Goal: Information Seeking & Learning: Check status

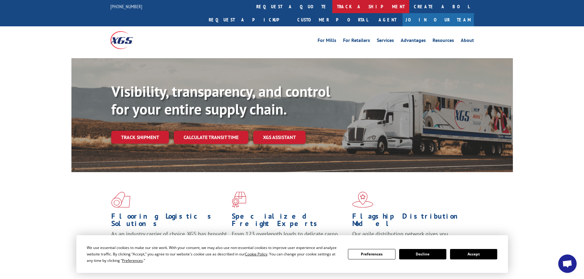
click at [333, 6] on link "track a shipment" at bounding box center [371, 6] width 77 height 13
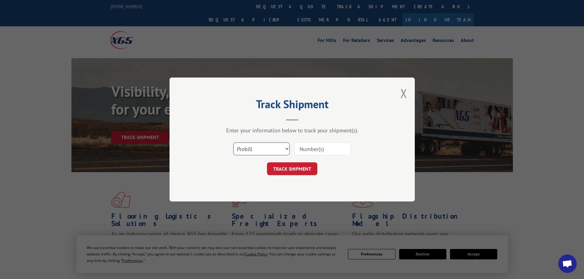
click at [256, 150] on select "Select category... Probill BOL PO" at bounding box center [261, 149] width 56 height 13
select select "bol"
click at [233, 143] on select "Select category... Probill BOL PO" at bounding box center [261, 149] width 56 height 13
click at [307, 150] on input at bounding box center [323, 149] width 56 height 13
paste input "6010651"
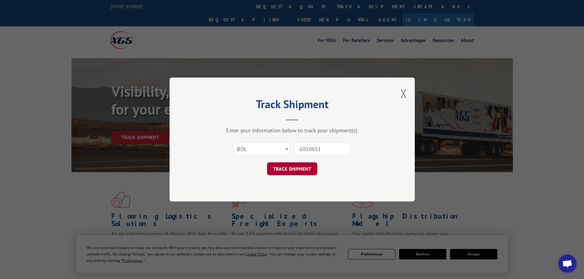
type input "6010651"
click at [280, 165] on button "TRACK SHIPMENT" at bounding box center [292, 169] width 50 height 13
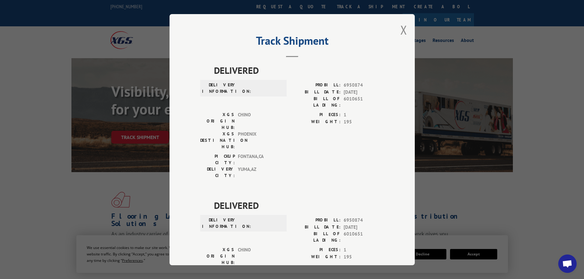
click at [401, 33] on button "Close modal" at bounding box center [404, 30] width 7 height 16
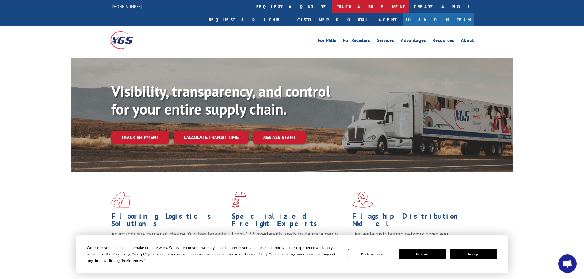
drag, startPoint x: 270, startPoint y: 3, endPoint x: 269, endPoint y: 8, distance: 5.1
click at [333, 3] on link "track a shipment" at bounding box center [371, 6] width 77 height 13
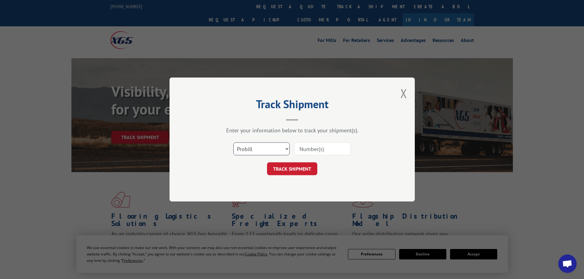
click at [260, 152] on select "Select category... Probill BOL PO" at bounding box center [261, 149] width 56 height 13
select select "bol"
click at [233, 143] on select "Select category... Probill BOL PO" at bounding box center [261, 149] width 56 height 13
click at [316, 148] on input at bounding box center [323, 149] width 56 height 13
paste input "6010686"
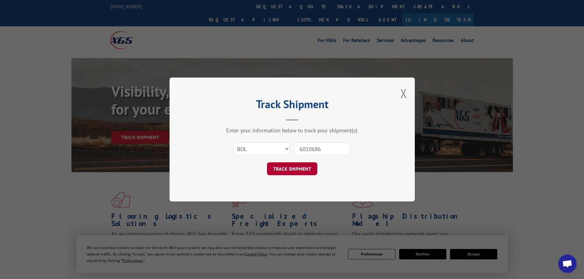
type input "6010686"
click at [310, 170] on button "TRACK SHIPMENT" at bounding box center [292, 169] width 50 height 13
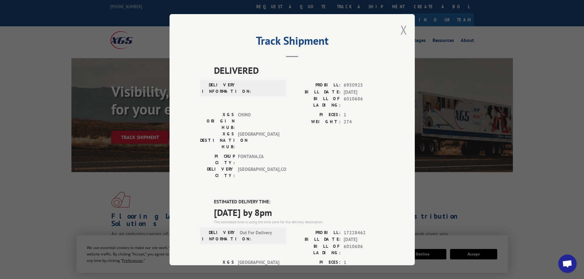
click at [401, 29] on button "Close modal" at bounding box center [404, 30] width 7 height 16
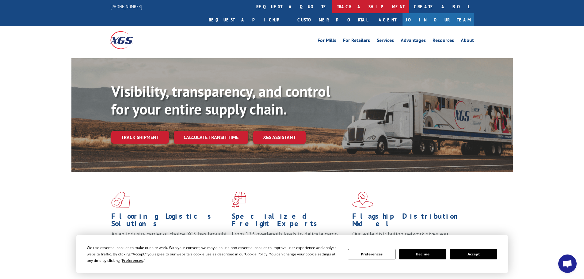
click at [333, 6] on link "track a shipment" at bounding box center [371, 6] width 77 height 13
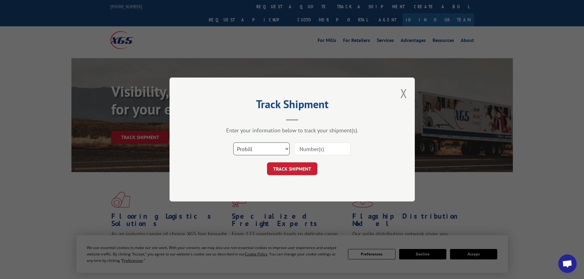
drag, startPoint x: 264, startPoint y: 146, endPoint x: 264, endPoint y: 154, distance: 8.0
click at [264, 146] on select "Select category... Probill BOL PO" at bounding box center [261, 149] width 56 height 13
select select "bol"
click at [233, 143] on select "Select category... Probill BOL PO" at bounding box center [261, 149] width 56 height 13
click at [333, 148] on input at bounding box center [323, 149] width 56 height 13
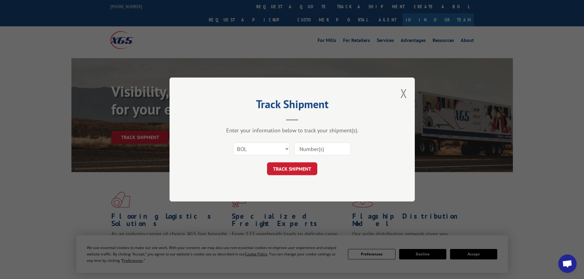
paste input "450858"
type input "450858"
click at [297, 167] on button "TRACK SHIPMENT" at bounding box center [292, 169] width 50 height 13
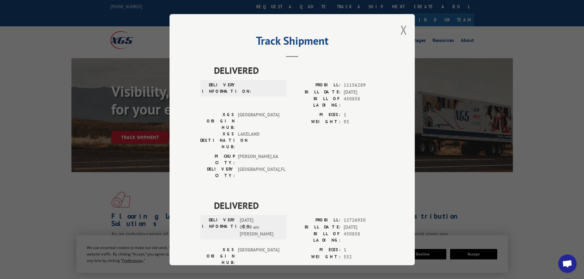
click at [397, 30] on div "Track Shipment DELIVERED DELIVERY INFORMATION: PROBILL: 11156289 BILL DATE: [DA…" at bounding box center [292, 140] width 245 height 252
